Goal: Information Seeking & Learning: Learn about a topic

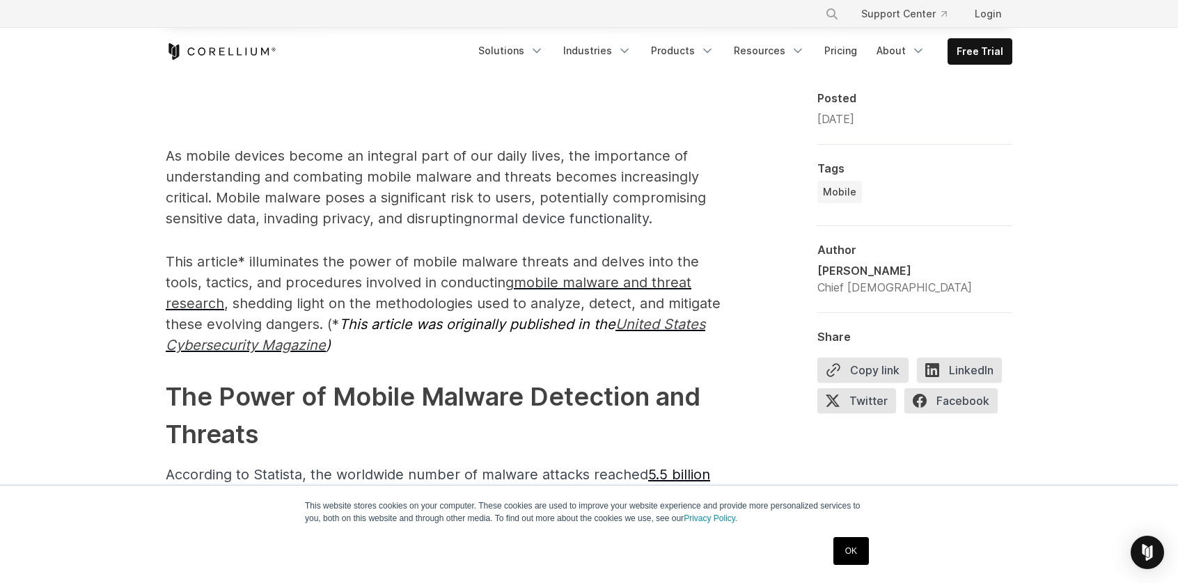
scroll to position [905, 0]
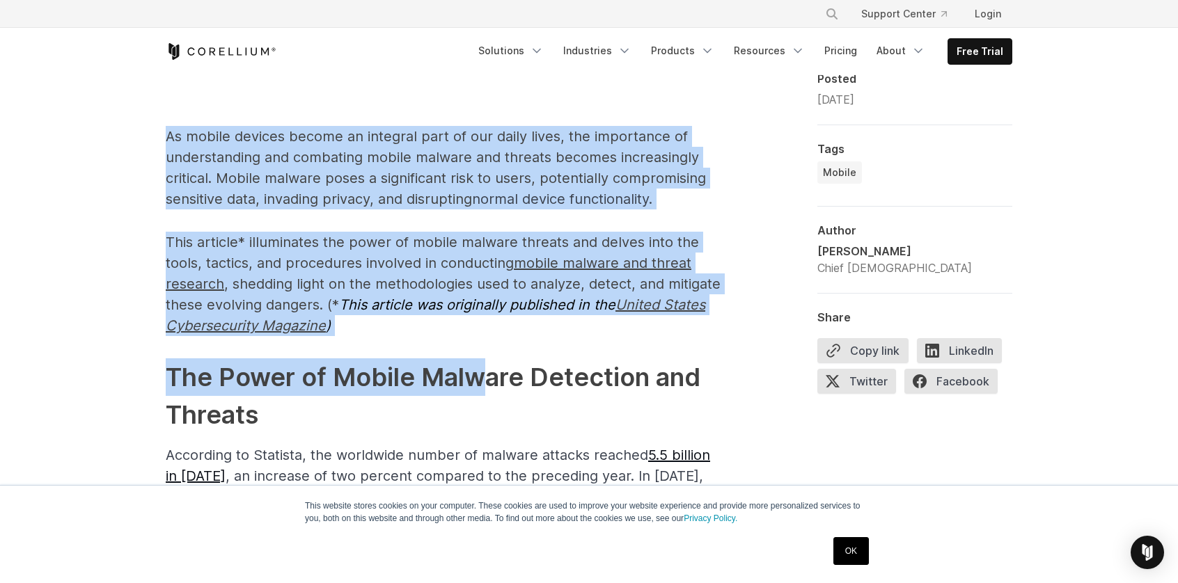
drag, startPoint x: 166, startPoint y: 147, endPoint x: 476, endPoint y: 337, distance: 364.1
click at [380, 258] on p "This article* illuminates the power of mobile malware threats and delves into t…" at bounding box center [444, 284] width 557 height 104
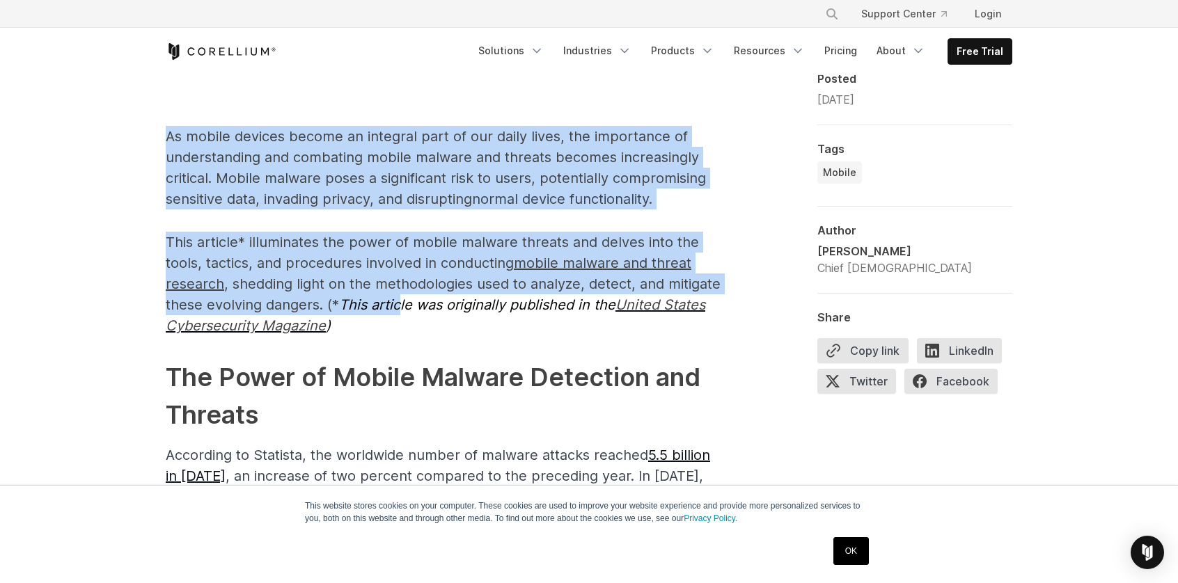
drag, startPoint x: 398, startPoint y: 297, endPoint x: 131, endPoint y: 113, distance: 323.8
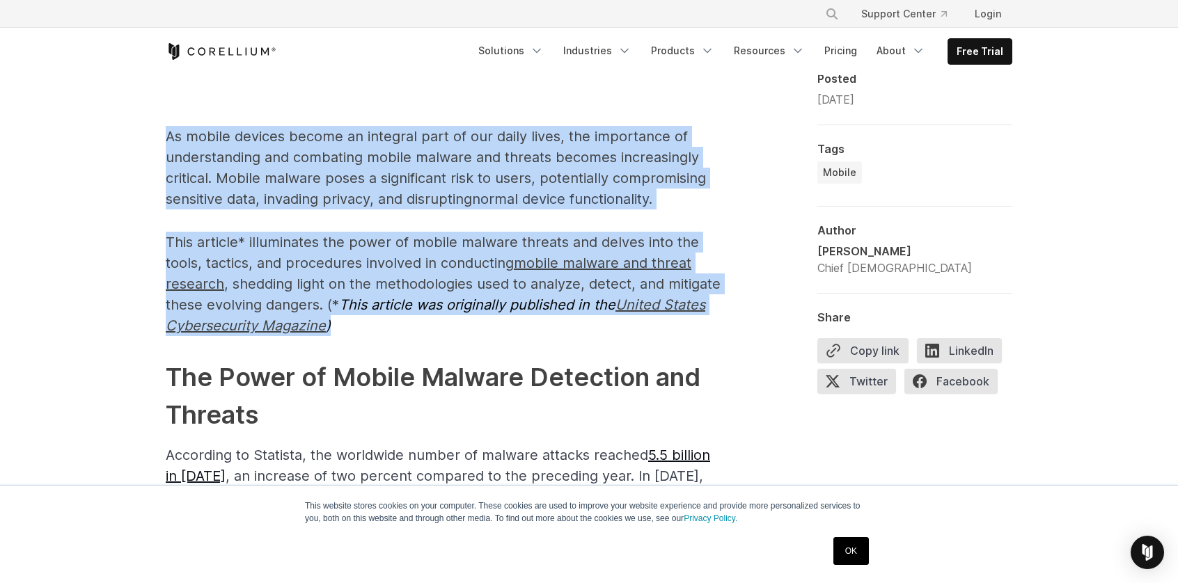
drag, startPoint x: 146, startPoint y: 115, endPoint x: 400, endPoint y: 332, distance: 333.8
click at [400, 332] on p "This article* illuminates the power of mobile malware threats and delves into t…" at bounding box center [444, 284] width 557 height 104
drag, startPoint x: 366, startPoint y: 324, endPoint x: 132, endPoint y: 127, distance: 305.9
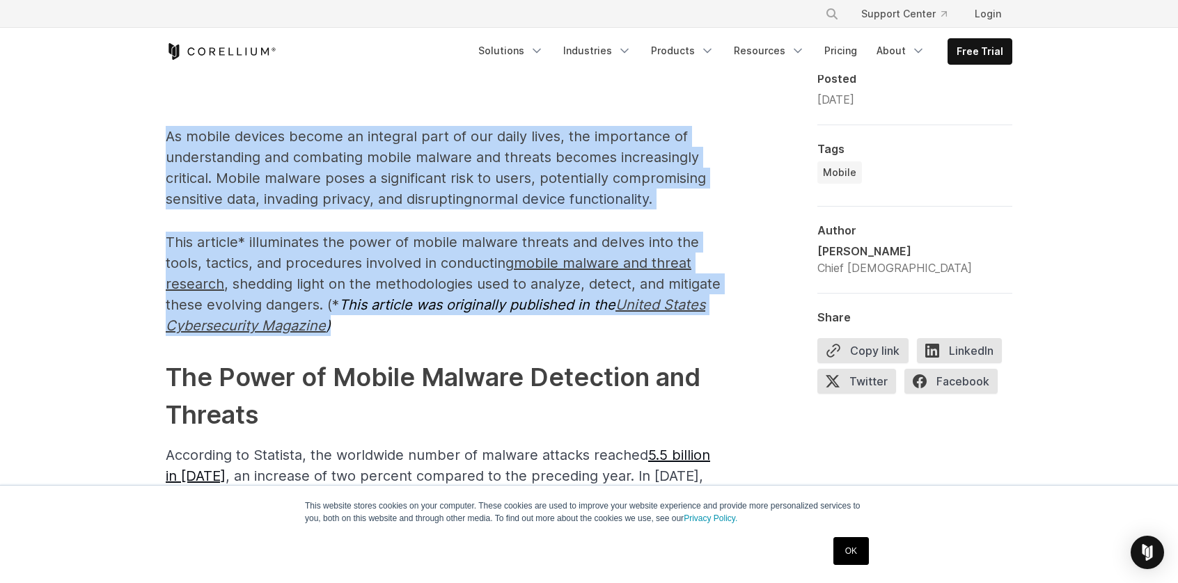
drag, startPoint x: 163, startPoint y: 134, endPoint x: 394, endPoint y: 327, distance: 300.6
click at [394, 327] on p "This article* illuminates the power of mobile malware threats and delves into t…" at bounding box center [444, 284] width 557 height 104
drag, startPoint x: 324, startPoint y: 303, endPoint x: 96, endPoint y: 106, distance: 301.1
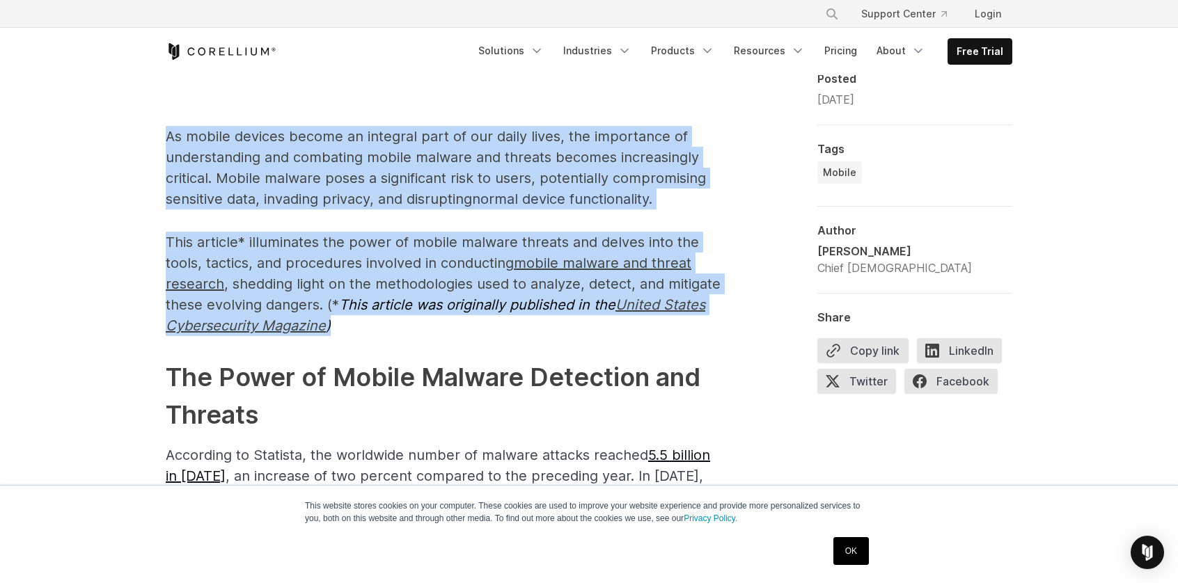
drag, startPoint x: 127, startPoint y: 116, endPoint x: 365, endPoint y: 327, distance: 318.1
click at [365, 327] on p "This article* illuminates the power of mobile malware threats and delves into t…" at bounding box center [444, 284] width 557 height 104
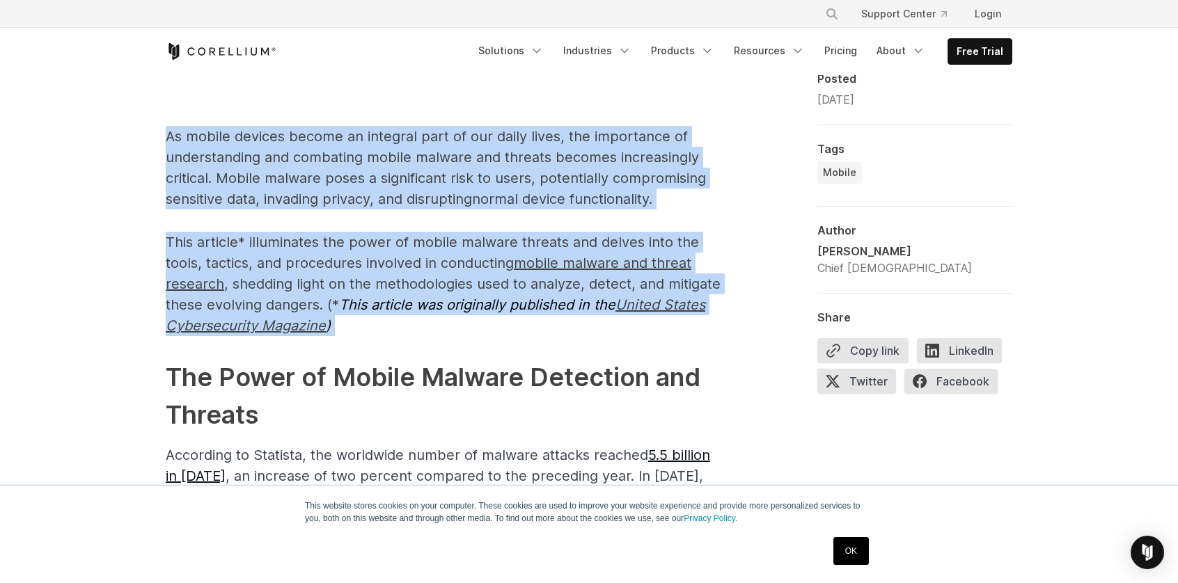
drag, startPoint x: 365, startPoint y: 327, endPoint x: 128, endPoint y: 119, distance: 315.2
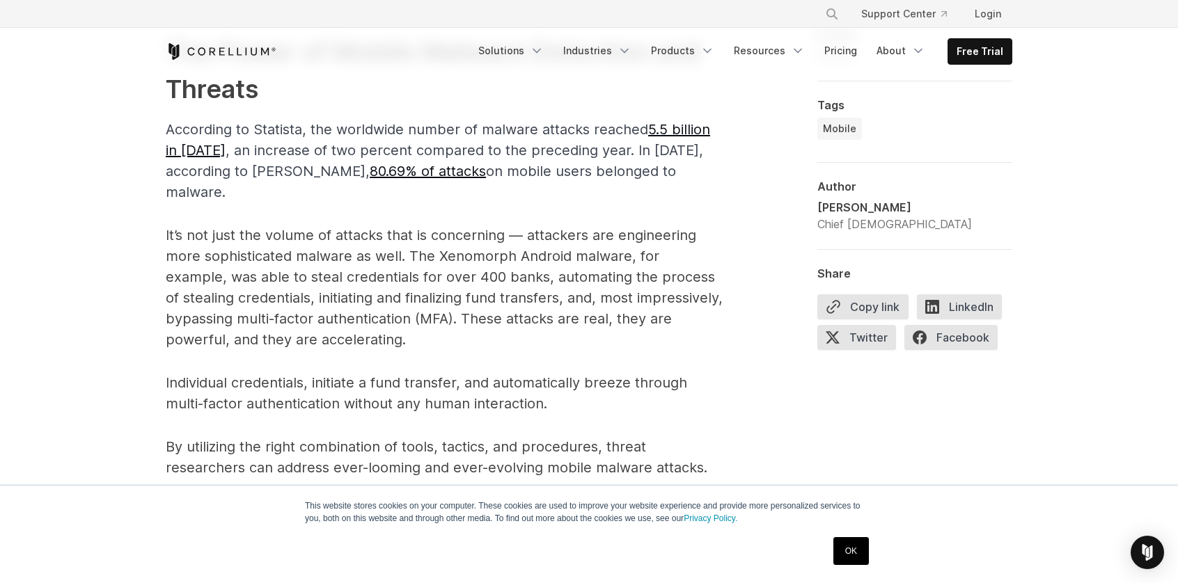
scroll to position [1253, 0]
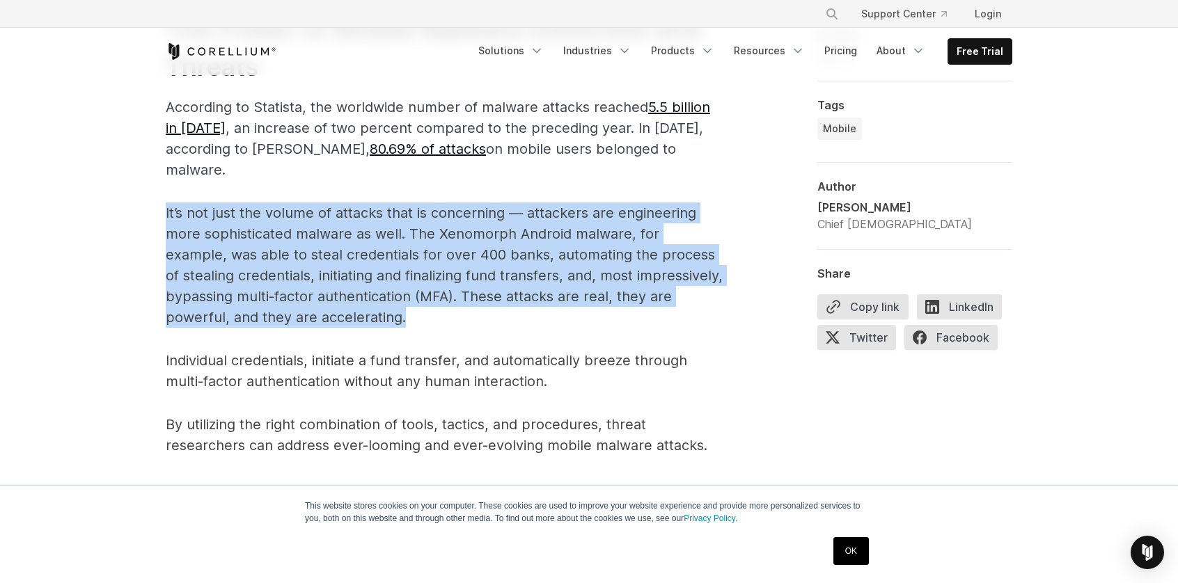
drag, startPoint x: 198, startPoint y: 212, endPoint x: 381, endPoint y: 297, distance: 201.2
click at [381, 297] on p "It’s not just the volume of attacks that is concerning — attackers are engineer…" at bounding box center [444, 265] width 557 height 125
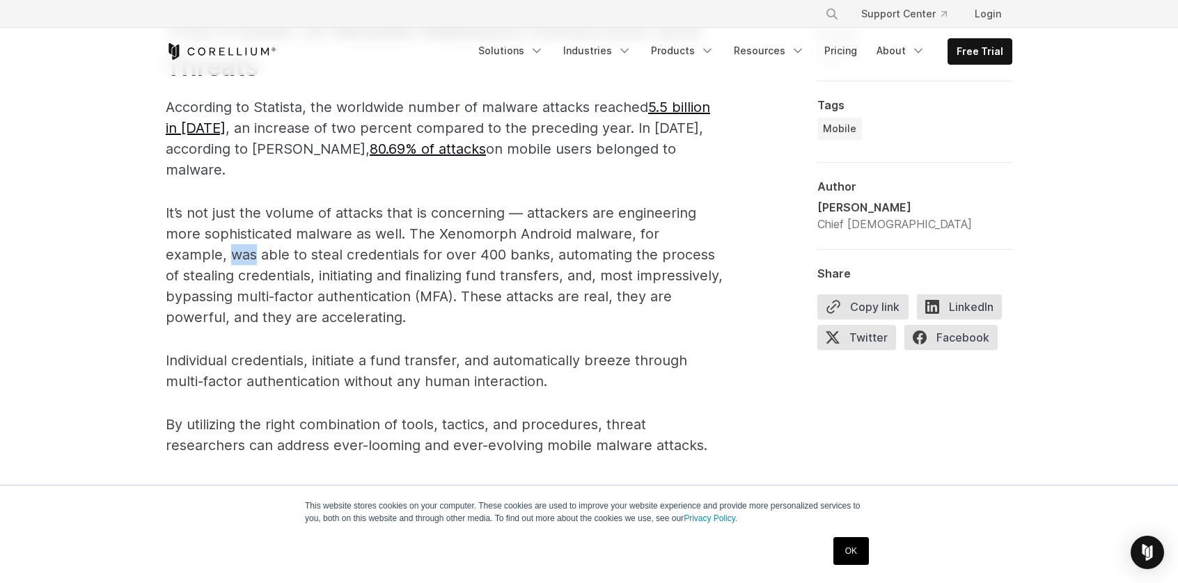
drag, startPoint x: 189, startPoint y: 240, endPoint x: 162, endPoint y: 230, distance: 29.1
click at [332, 297] on p "It’s not just the volume of attacks that is concerning — attackers are engineer…" at bounding box center [444, 265] width 557 height 125
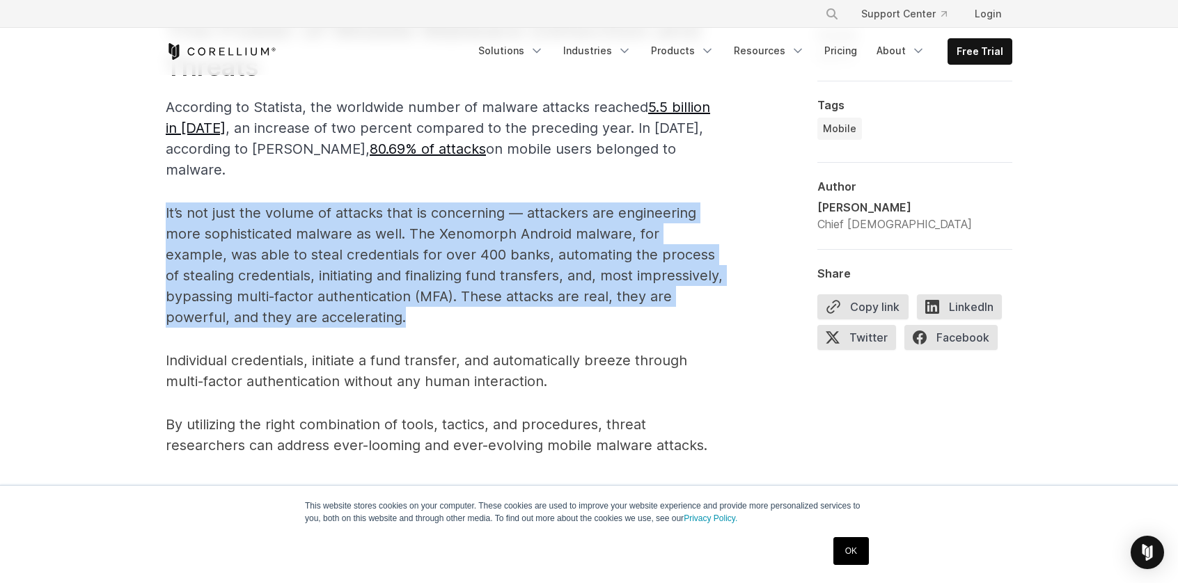
drag, startPoint x: 344, startPoint y: 283, endPoint x: 107, endPoint y: 197, distance: 251.7
drag, startPoint x: 209, startPoint y: 233, endPoint x: 340, endPoint y: 307, distance: 150.3
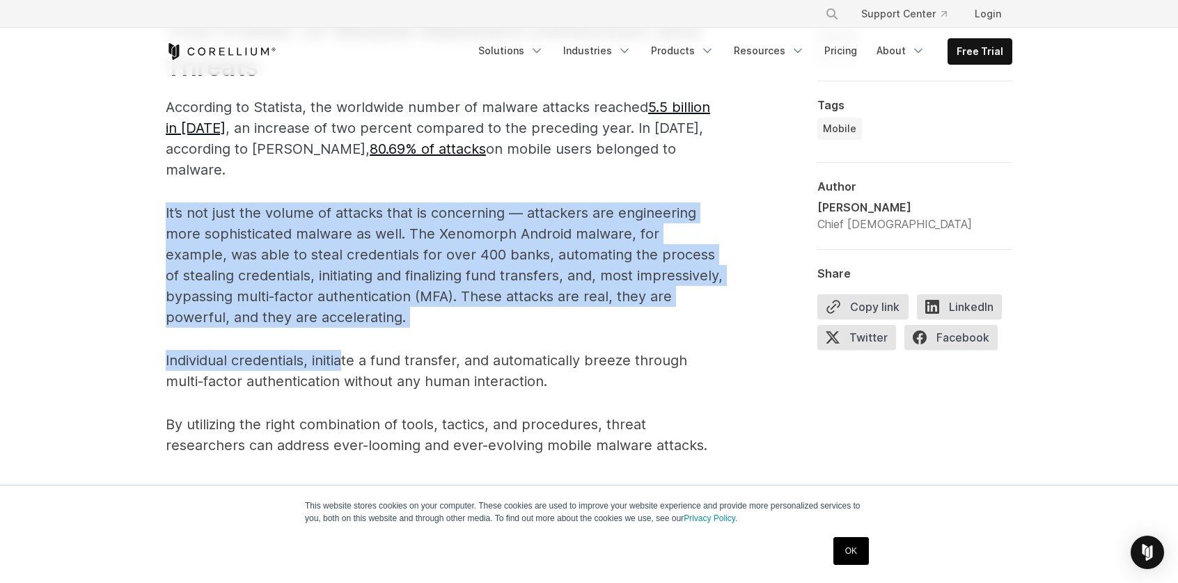
drag, startPoint x: 345, startPoint y: 295, endPoint x: 82, endPoint y: 191, distance: 282.2
drag, startPoint x: 120, startPoint y: 188, endPoint x: 338, endPoint y: 297, distance: 243.5
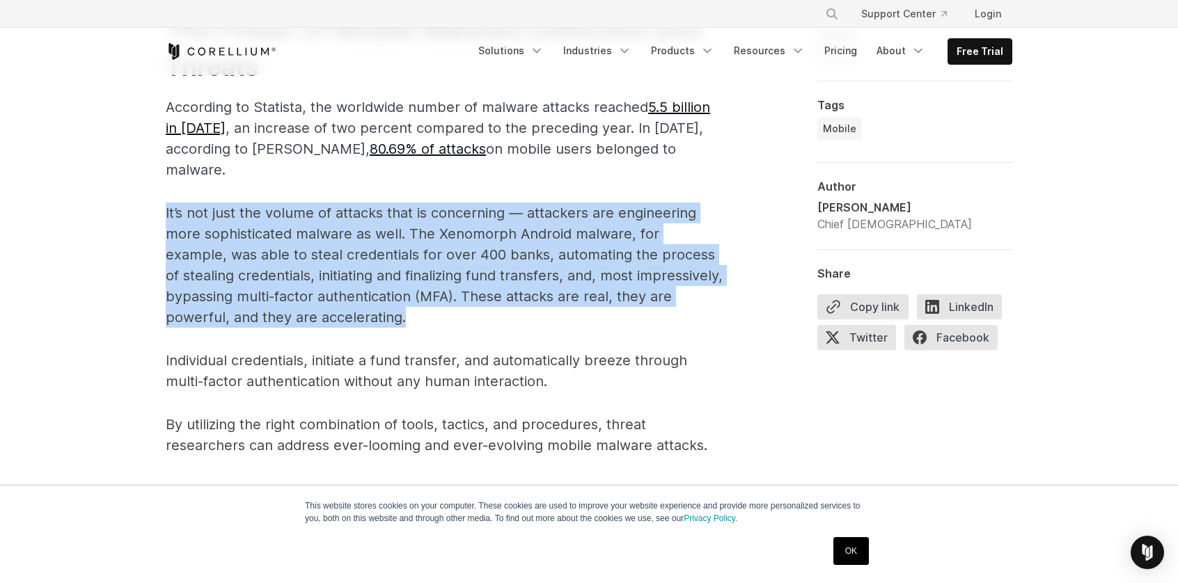
click at [338, 297] on p "It’s not just the volume of attacks that is concerning — attackers are engineer…" at bounding box center [444, 265] width 557 height 125
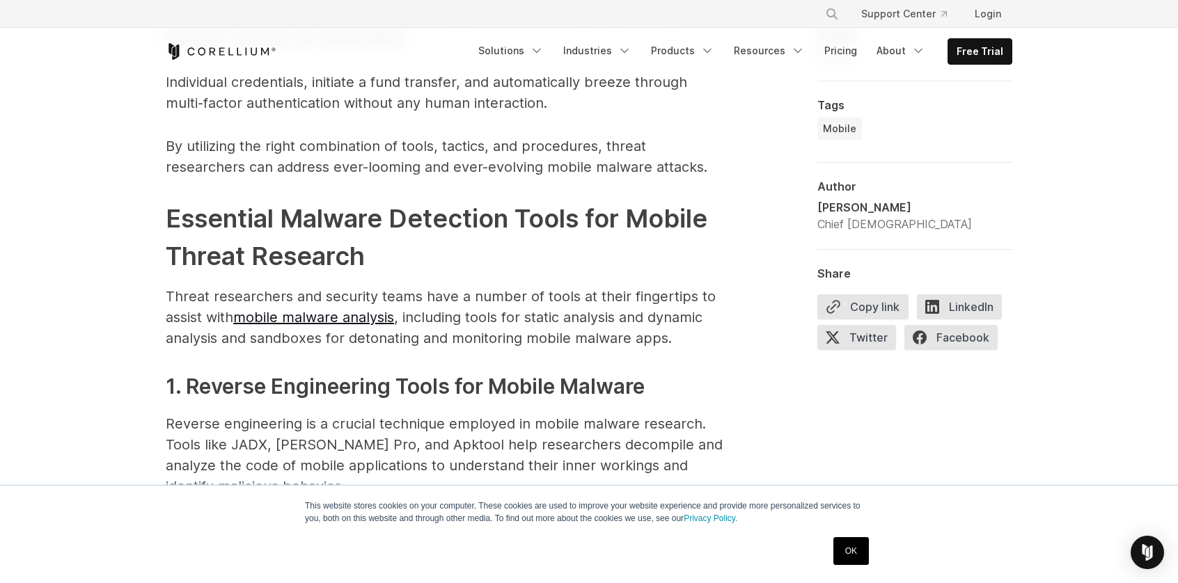
scroll to position [1601, 0]
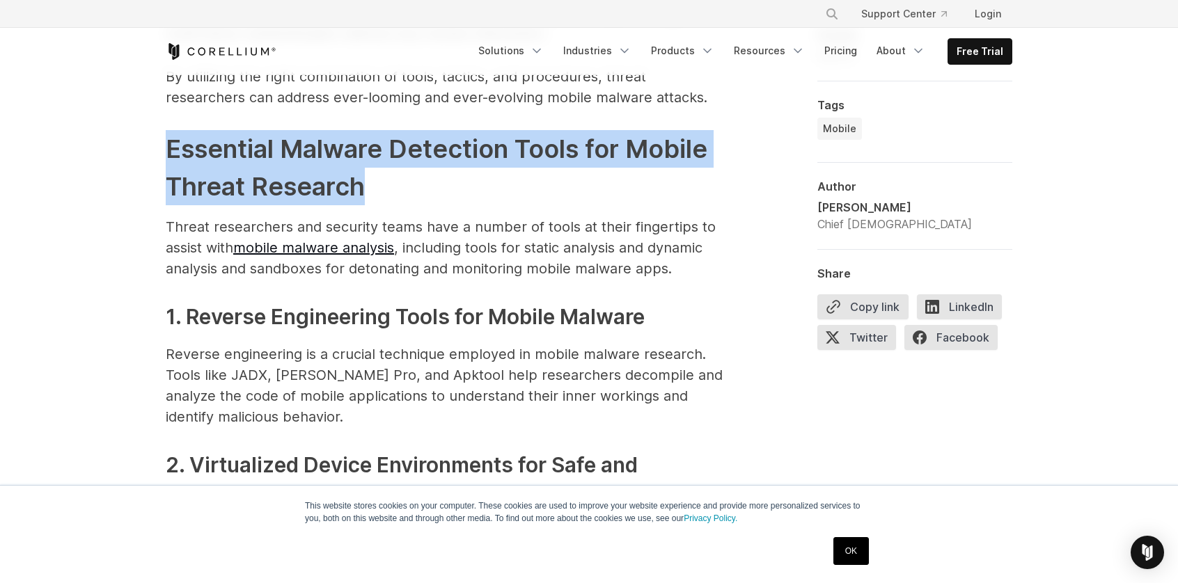
drag, startPoint x: 152, startPoint y: 123, endPoint x: 386, endPoint y: 171, distance: 238.7
click at [386, 171] on h2 "Essential Malware Detection Tools for Mobile Threat Research" at bounding box center [444, 167] width 557 height 75
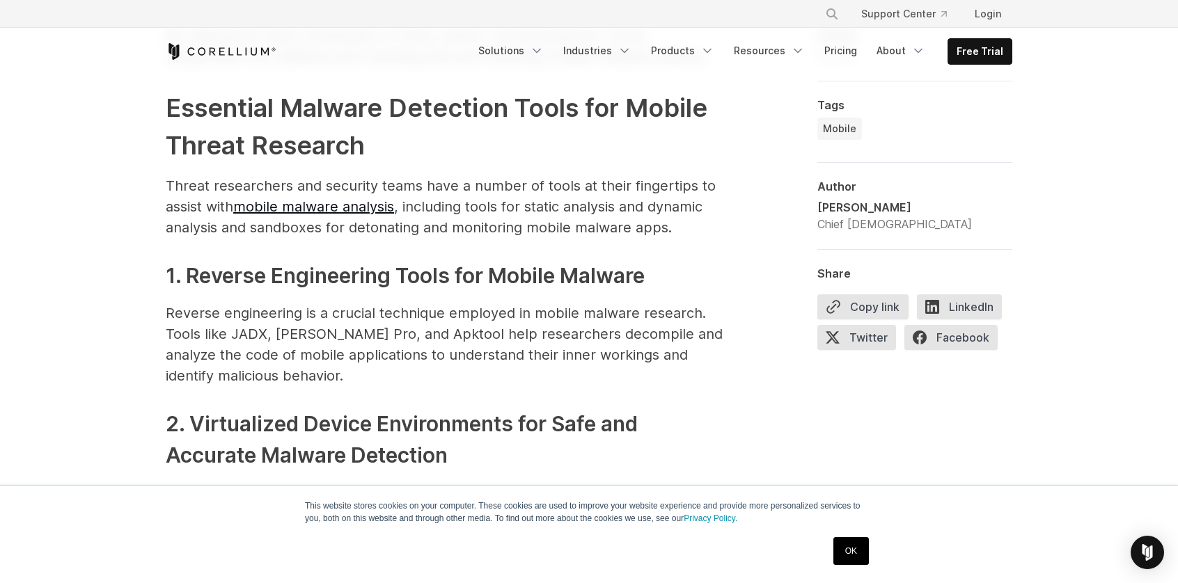
scroll to position [1671, 0]
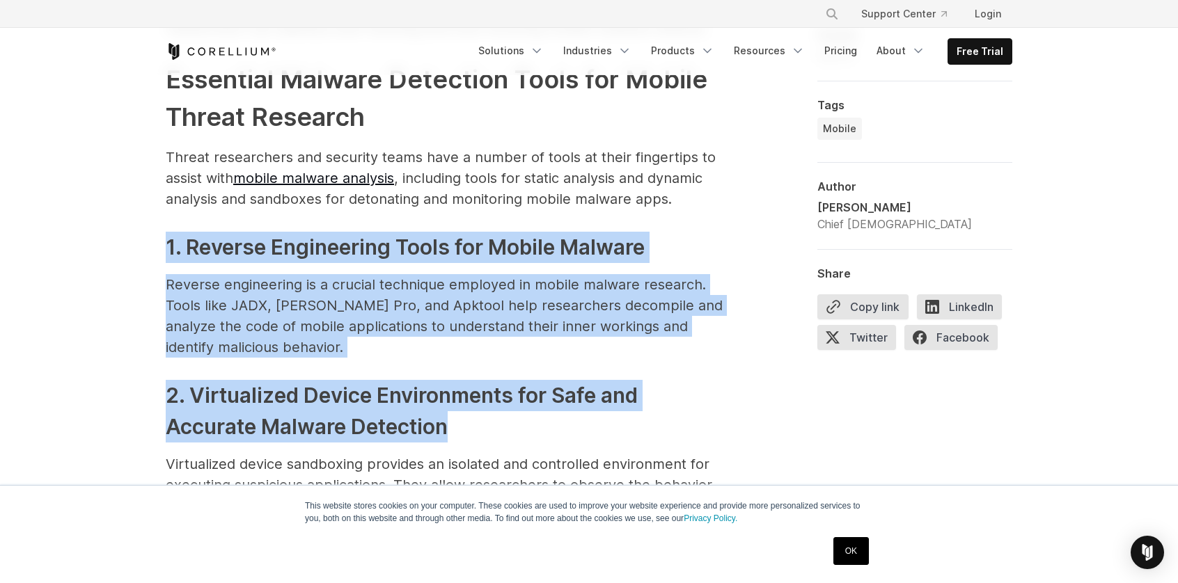
drag, startPoint x: 149, startPoint y: 240, endPoint x: 628, endPoint y: 391, distance: 502.0
click at [465, 317] on p "Reverse engineering is a crucial technique employed in mobile malware research.…" at bounding box center [444, 316] width 557 height 84
click at [276, 316] on p "Reverse engineering is a crucial technique employed in mobile malware research.…" at bounding box center [444, 316] width 557 height 84
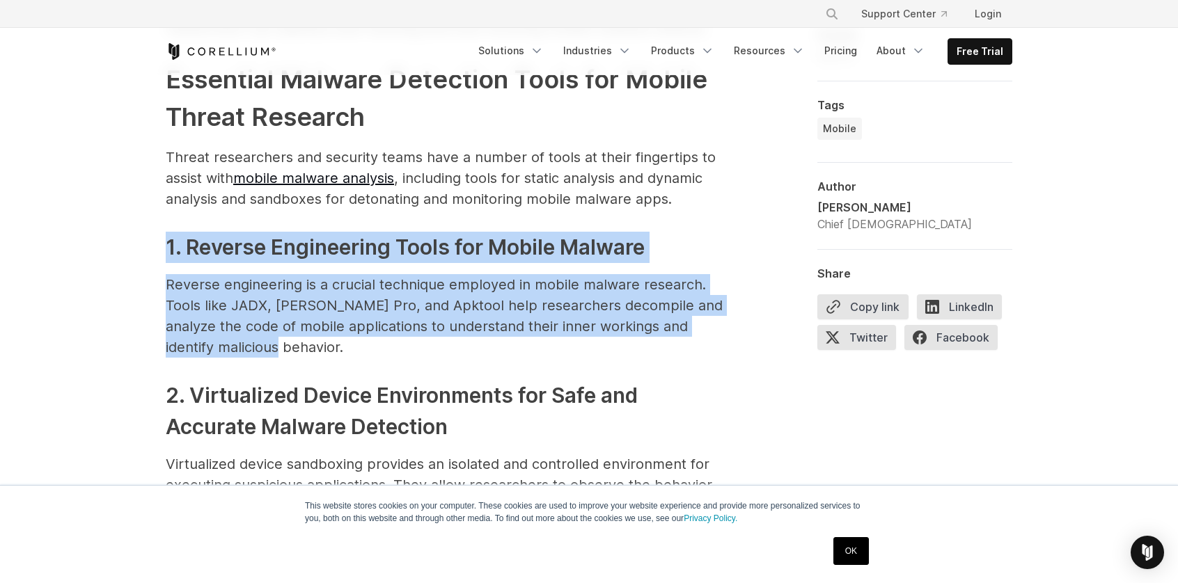
drag, startPoint x: 285, startPoint y: 317, endPoint x: 50, endPoint y: 165, distance: 280.4
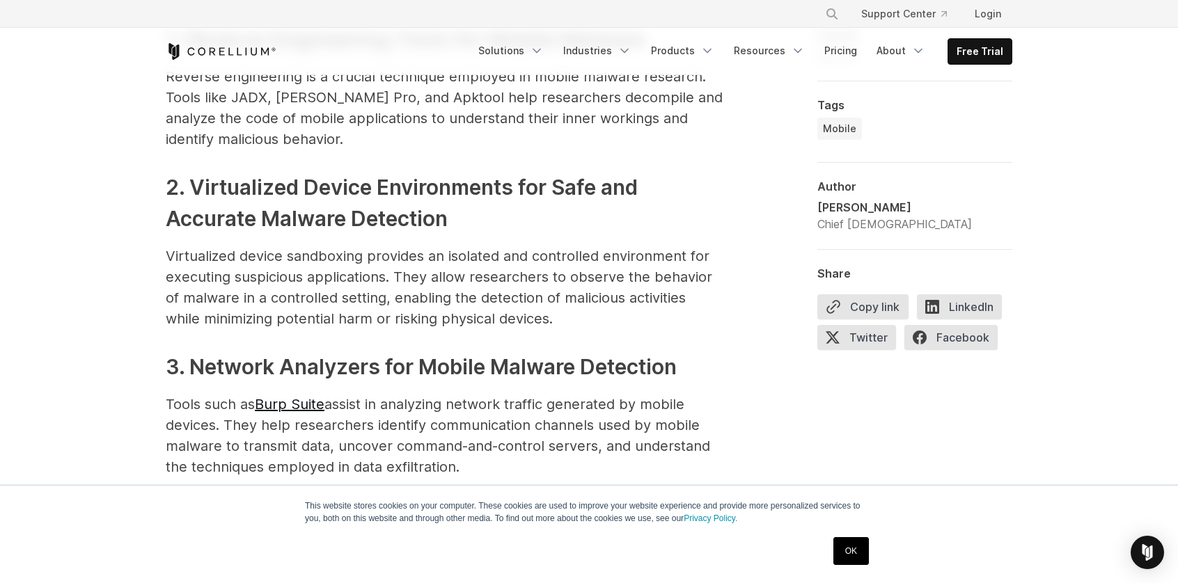
scroll to position [1880, 0]
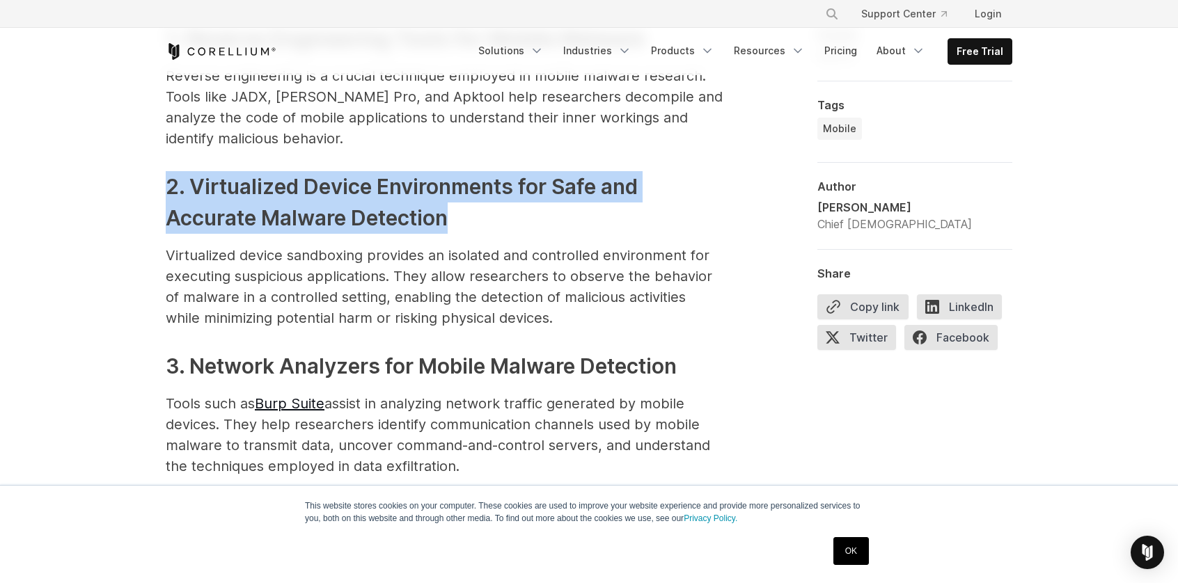
drag, startPoint x: 143, startPoint y: 159, endPoint x: 466, endPoint y: 203, distance: 325.4
click at [466, 203] on h3 "2. Virtualized Device Environments for Safe and Accurate Malware Detection" at bounding box center [444, 202] width 557 height 63
